Goal: Task Accomplishment & Management: Use online tool/utility

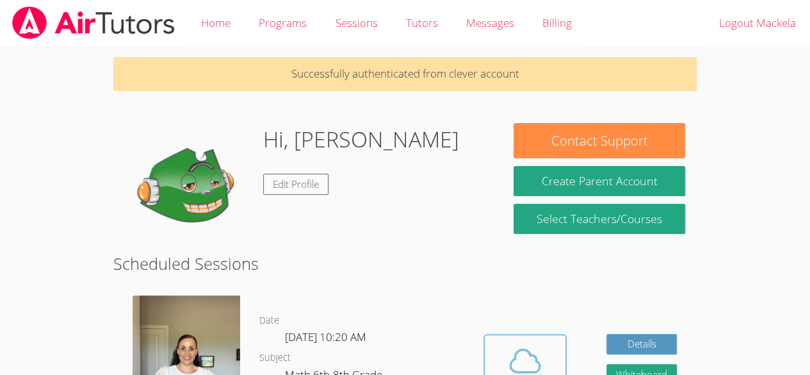
click at [539, 368] on icon at bounding box center [525, 360] width 29 height 22
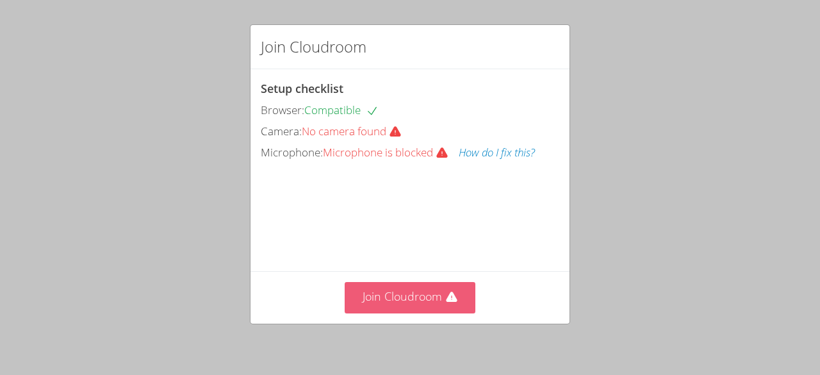
click at [419, 306] on button "Join Cloudroom" at bounding box center [410, 297] width 131 height 31
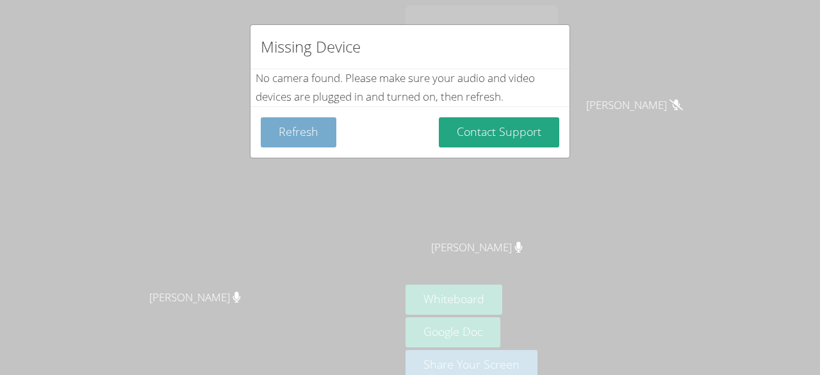
click at [284, 131] on button "Refresh" at bounding box center [299, 132] width 76 height 30
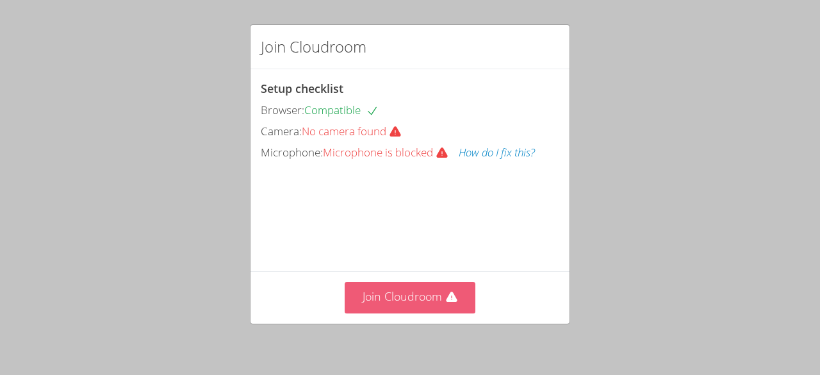
click at [409, 308] on button "Join Cloudroom" at bounding box center [410, 297] width 131 height 31
click at [447, 306] on button "Join Cloudroom" at bounding box center [410, 297] width 131 height 31
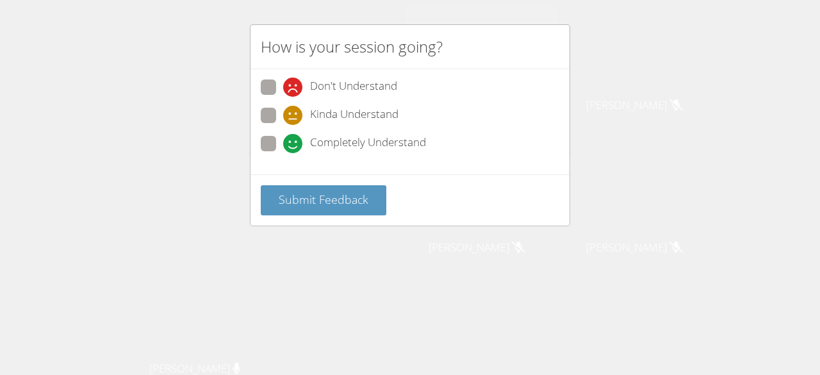
click at [338, 74] on div "Don't Understand Kinda Understand Completely Understand" at bounding box center [409, 121] width 319 height 105
click at [338, 79] on span "Don't Understand" at bounding box center [353, 87] width 87 height 19
click at [294, 79] on input "Don't Understand" at bounding box center [288, 84] width 11 height 11
radio input "true"
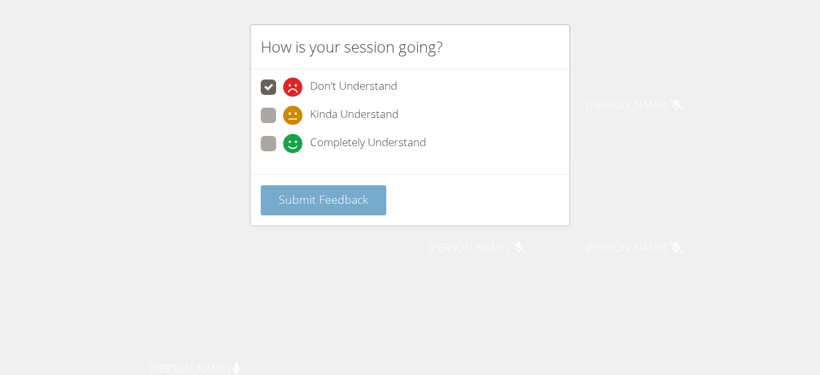
click at [360, 185] on button "Submit Feedback" at bounding box center [324, 200] width 126 height 30
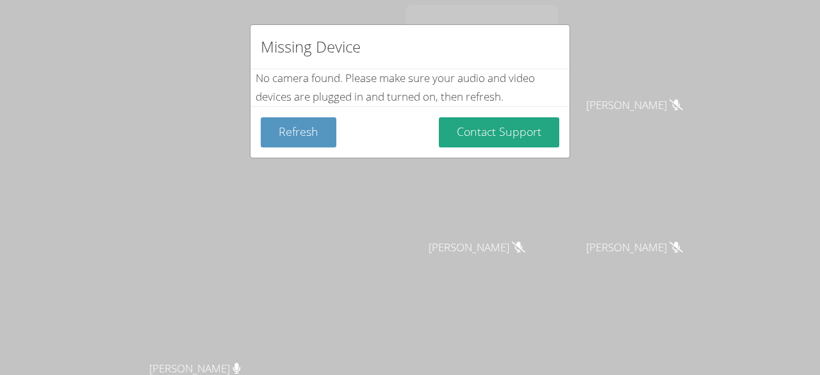
click at [286, 162] on div "Missing Device No camera found . Please make sure your audio and video devices …" at bounding box center [410, 187] width 820 height 375
click at [281, 143] on button "Refresh" at bounding box center [299, 132] width 76 height 30
